Goal: Find specific page/section: Find specific page/section

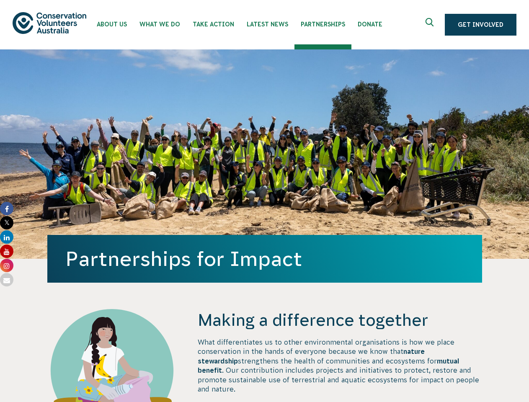
click at [264, 201] on div "Partnerships for Impact" at bounding box center [264, 153] width 434 height 209
click at [431, 25] on icon "Expand search box" at bounding box center [430, 24] width 10 height 13
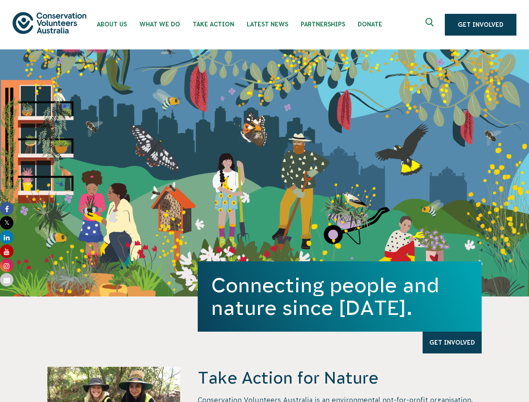
click at [264, 201] on div "Connecting people and nature since [DATE]. Get Involved" at bounding box center [264, 172] width 529 height 247
click at [431, 25] on icon "Expand search box" at bounding box center [430, 24] width 10 height 13
